Goal: Task Accomplishment & Management: Use online tool/utility

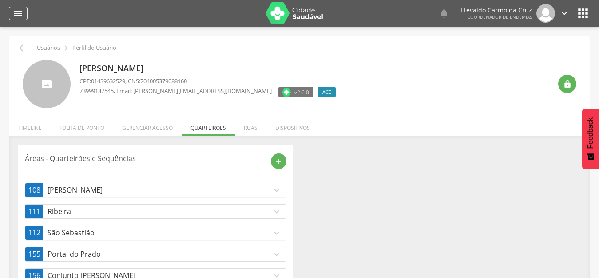
click at [18, 11] on icon "" at bounding box center [18, 13] width 11 height 11
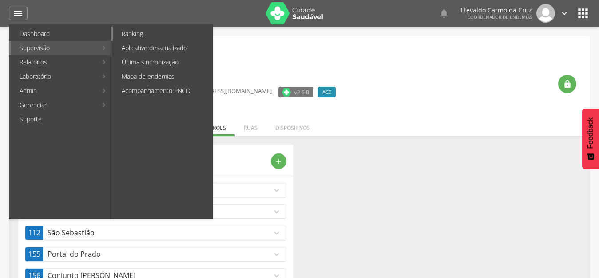
click at [129, 33] on link "Ranking" at bounding box center [163, 34] width 100 height 14
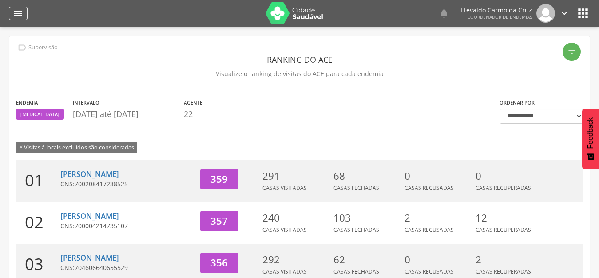
click at [22, 14] on icon "" at bounding box center [18, 13] width 11 height 11
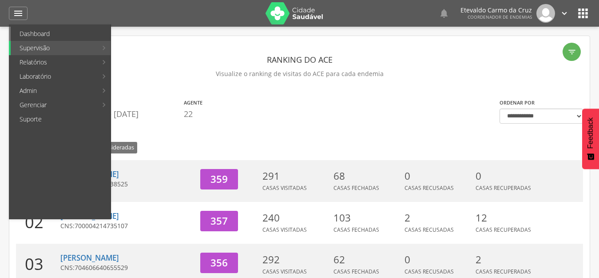
click at [50, 32] on link "Dashboard" at bounding box center [61, 34] width 100 height 14
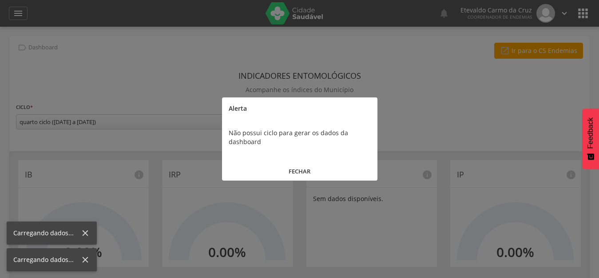
click at [305, 167] on button "FECHAR" at bounding box center [299, 171] width 155 height 19
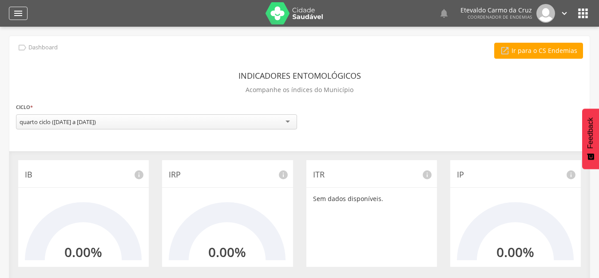
click at [18, 12] on icon "" at bounding box center [18, 13] width 11 height 11
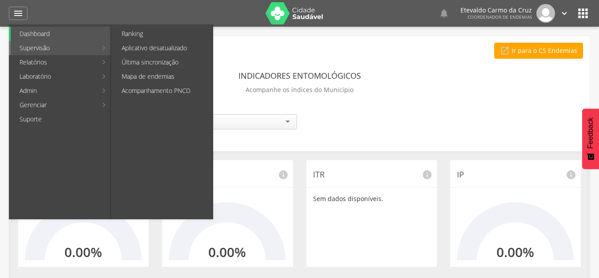
click at [165, 26] on ul "Ranking Aplicativo desatualizado Última sincronização Mapa de endemias Acompanh…" at bounding box center [162, 121] width 102 height 195
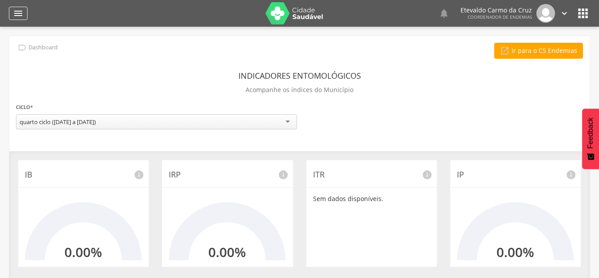
click at [21, 7] on div "" at bounding box center [18, 13] width 19 height 13
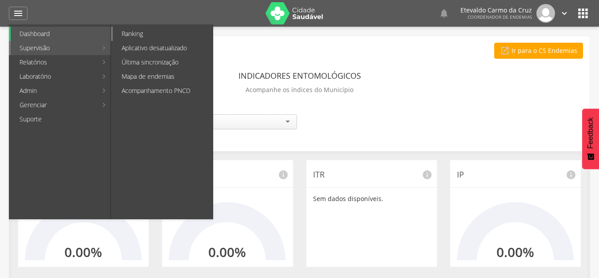
click at [144, 34] on link "Ranking" at bounding box center [163, 34] width 100 height 14
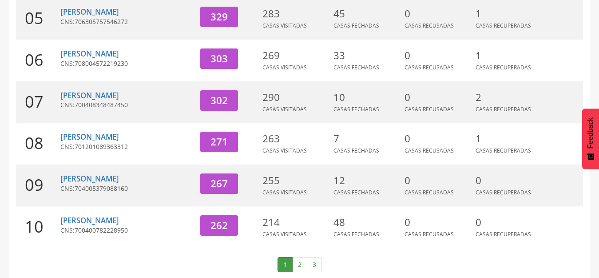
scroll to position [339, 0]
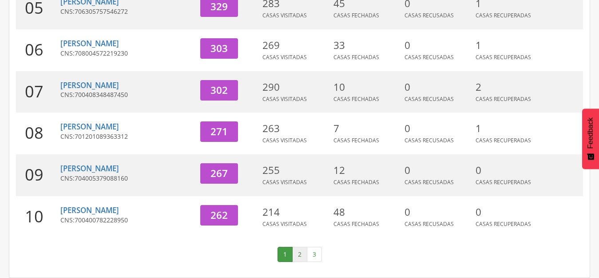
click at [296, 250] on link "2" at bounding box center [299, 254] width 15 height 15
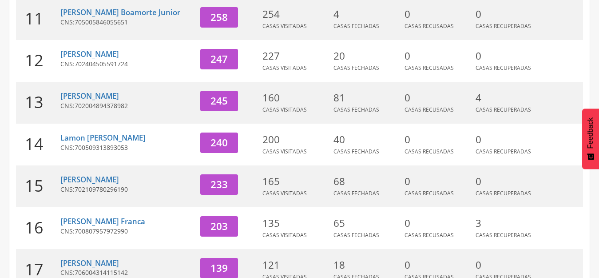
scroll to position [117, 0]
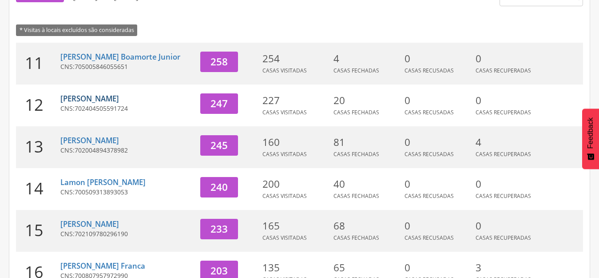
click at [100, 103] on link "[PERSON_NAME]" at bounding box center [89, 98] width 59 height 10
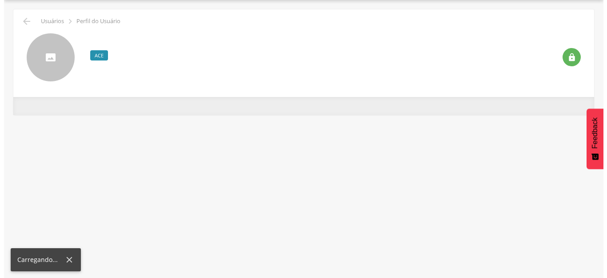
scroll to position [27, 0]
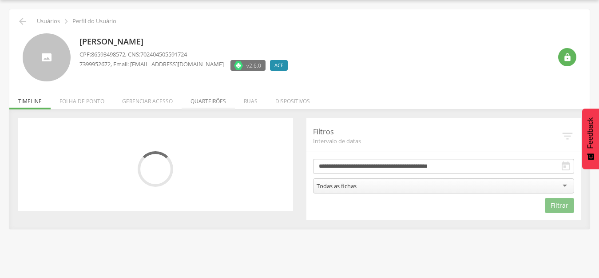
click at [202, 103] on li "Quarteirões" at bounding box center [208, 98] width 53 height 21
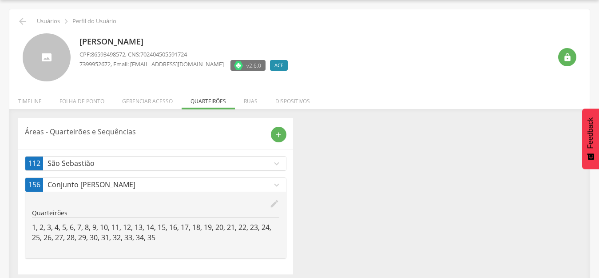
click at [272, 163] on icon "expand_more" at bounding box center [277, 164] width 10 height 10
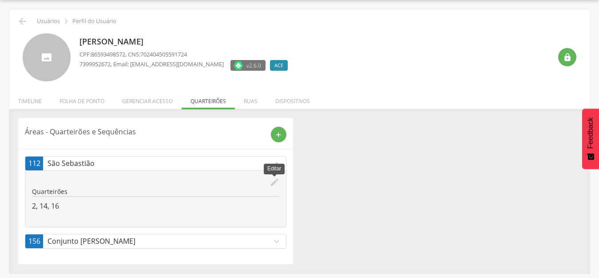
click at [272, 179] on icon "edit" at bounding box center [275, 182] width 10 height 10
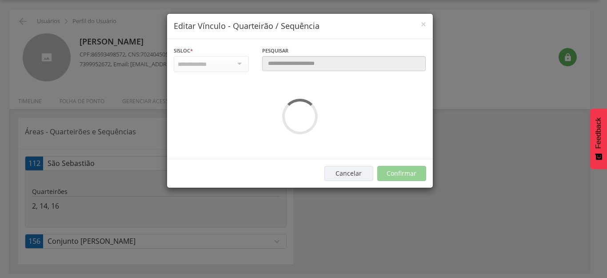
scroll to position [0, 0]
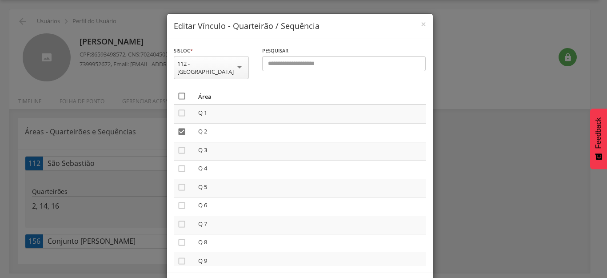
click at [177, 92] on icon "" at bounding box center [181, 96] width 9 height 9
click at [177, 92] on icon "" at bounding box center [181, 96] width 9 height 9
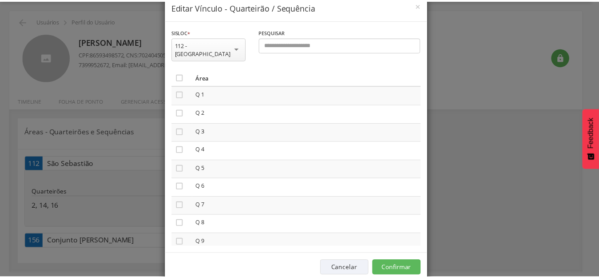
scroll to position [29, 0]
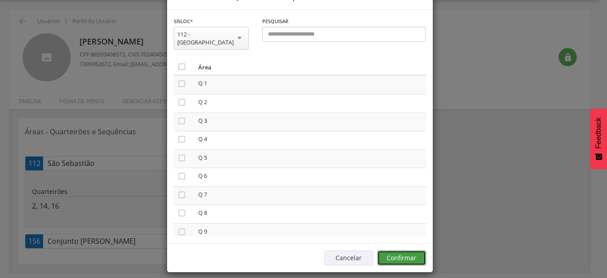
click at [395, 250] on button "Confirmar" at bounding box center [401, 257] width 49 height 15
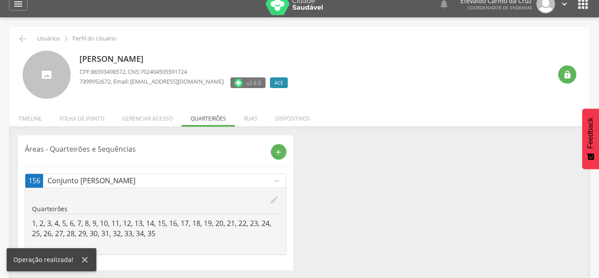
scroll to position [0, 0]
